Goal: Register for event/course

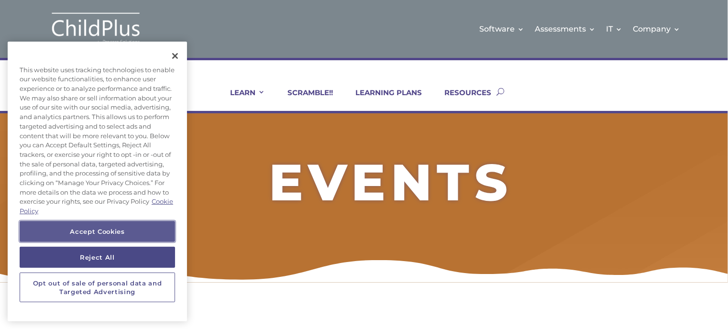
click at [116, 230] on button "Accept Cookies" at bounding box center [98, 231] width 156 height 21
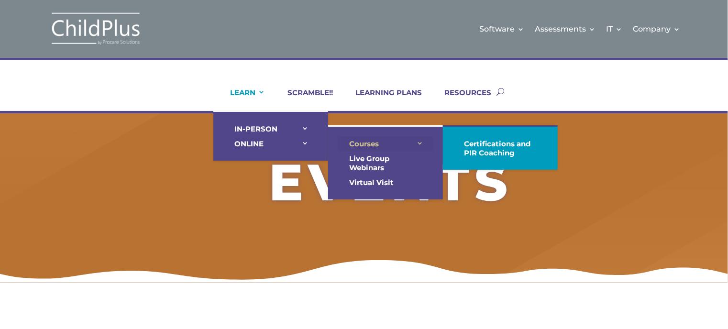
click at [369, 143] on link "Courses" at bounding box center [386, 143] width 96 height 15
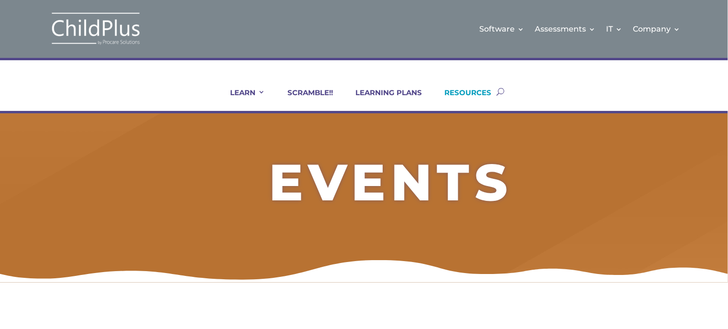
click at [463, 94] on link "RESOURCES" at bounding box center [462, 99] width 59 height 23
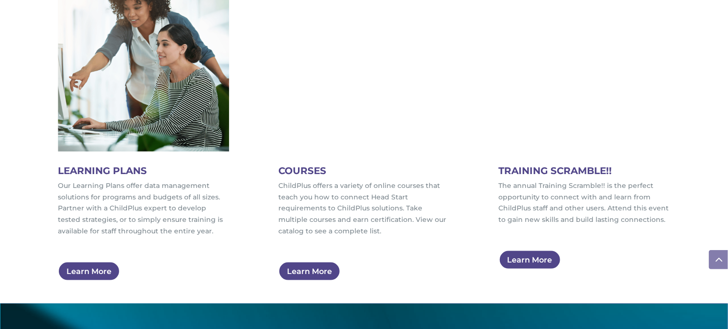
scroll to position [547, 0]
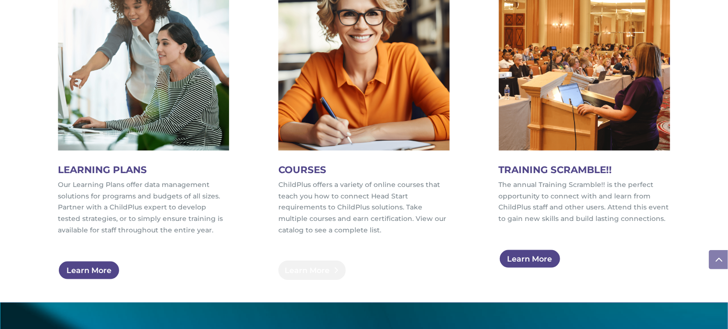
click at [316, 268] on link "Learn More" at bounding box center [312, 271] width 67 height 20
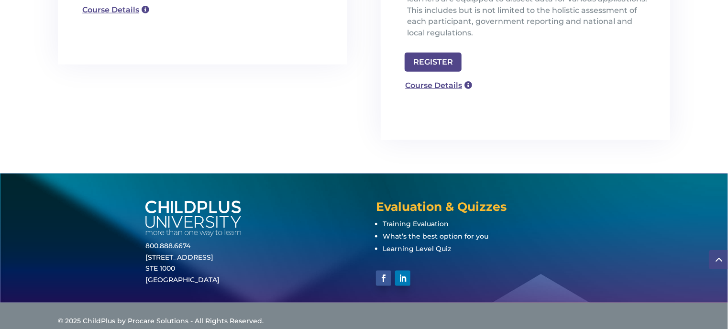
scroll to position [458, 0]
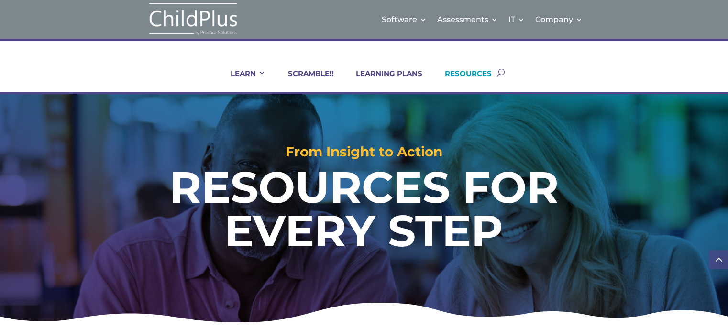
scroll to position [547, 0]
